Goal: Check status

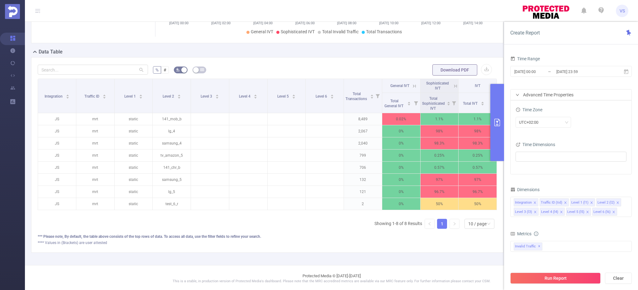
scroll to position [120, 0]
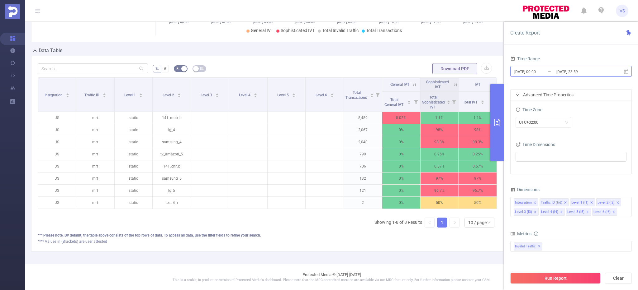
click at [566, 68] on input "[DATE] 23:59" at bounding box center [580, 72] width 50 height 8
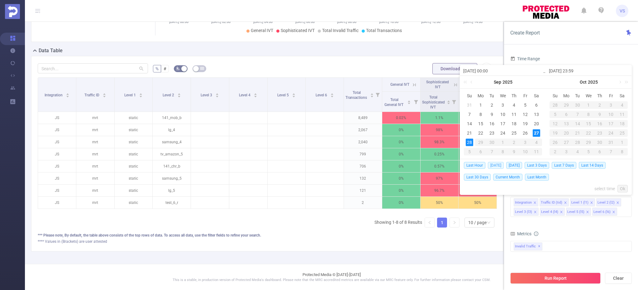
click at [497, 165] on span "Today" at bounding box center [496, 165] width 16 height 7
click at [497, 165] on div "% # Download PDF Integration Traffic ID Level 1 Level 2 Level 3 Level 4 Level 5…" at bounding box center [267, 154] width 472 height 196
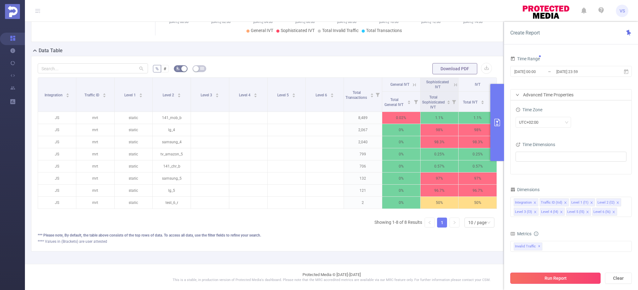
click at [542, 275] on button "Run Report" at bounding box center [555, 278] width 90 height 11
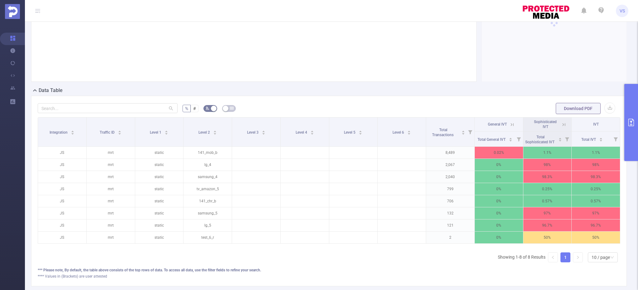
scroll to position [115, 0]
